Goal: Obtain resource: Obtain resource

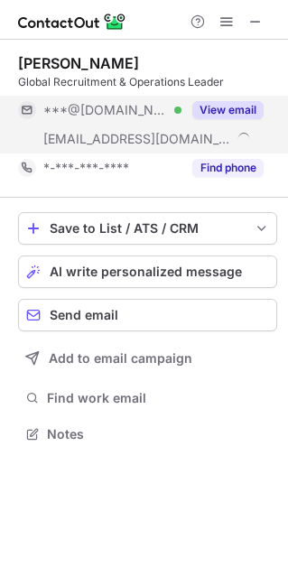
scroll to position [421, 288]
click at [237, 112] on button "View email" at bounding box center [227, 110] width 71 height 18
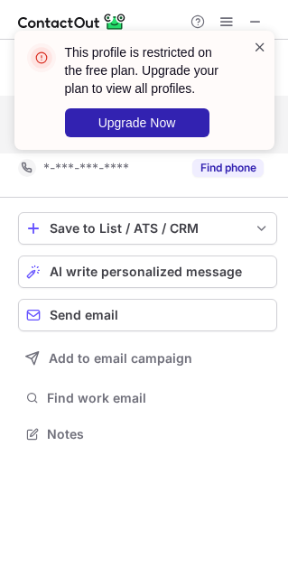
click at [265, 52] on span at bounding box center [260, 47] width 14 height 18
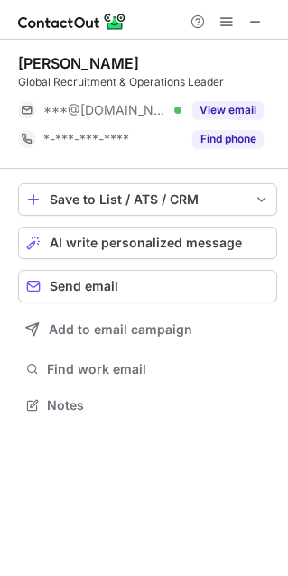
scroll to position [392, 288]
click at [248, 23] on span at bounding box center [255, 21] width 14 height 14
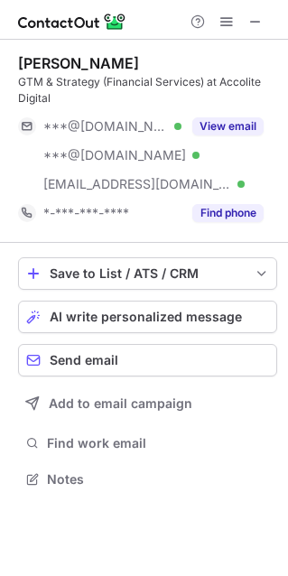
scroll to position [466, 288]
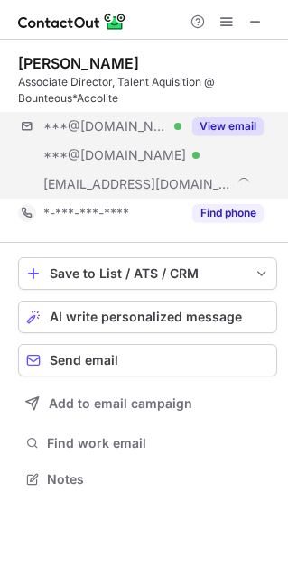
scroll to position [466, 288]
click at [235, 125] on button "View email" at bounding box center [227, 126] width 71 height 18
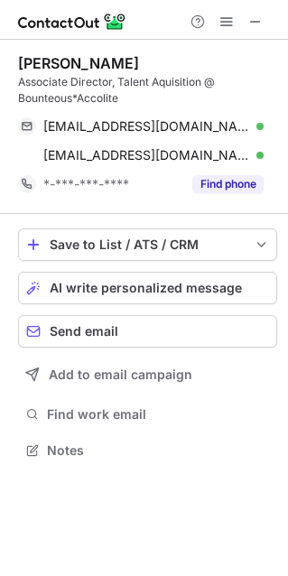
scroll to position [437, 288]
click at [260, 18] on span at bounding box center [255, 21] width 14 height 14
